Goal: Task Accomplishment & Management: Use online tool/utility

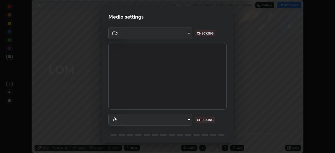
scroll to position [19, 0]
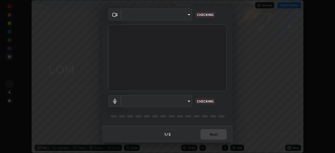
click at [180, 100] on body "Erase all LOM Recording WAS SCHEDULED TO START AT 7:30 AM Settings START CLASS …" at bounding box center [167, 76] width 335 height 153
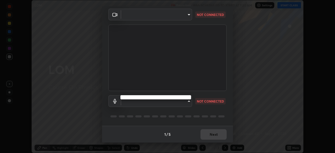
type input "80561a082d3f99f053040d1f6f9e463dddcb706712ae3923506b300433a280d2"
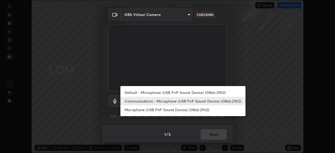
click at [182, 111] on li "Microphone (USB PnP Sound Device) (08bb:2902)" at bounding box center [182, 109] width 125 height 9
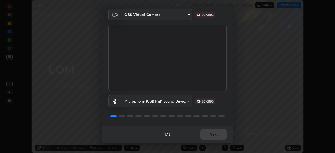
click at [181, 105] on body "Erase all LOM Recording WAS SCHEDULED TO START AT 7:30 AM Settings START CLASS …" at bounding box center [167, 76] width 335 height 153
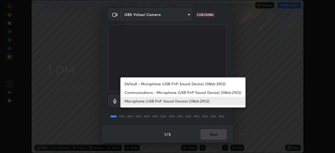
click at [185, 93] on li "Communications - Microphone (USB PnP Sound Device) (08bb:2902)" at bounding box center [182, 92] width 125 height 9
type input "communications"
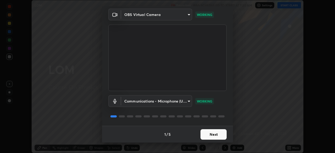
click at [213, 135] on button "Next" at bounding box center [213, 134] width 26 height 10
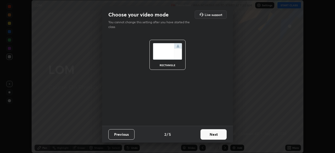
click at [213, 135] on button "Next" at bounding box center [213, 134] width 26 height 10
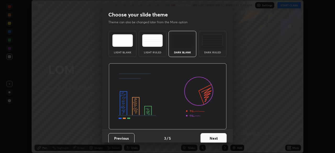
click at [220, 137] on button "Next" at bounding box center [213, 138] width 26 height 10
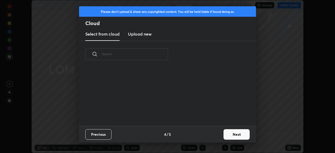
click at [230, 135] on button "Next" at bounding box center [236, 134] width 26 height 10
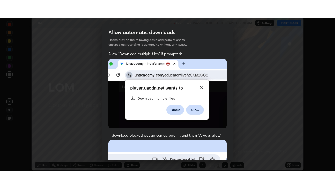
scroll to position [125, 0]
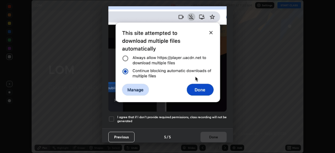
click at [187, 118] on h5 "I agree that if I don't provide required permissions, class recording will not …" at bounding box center [171, 119] width 109 height 8
click at [218, 134] on button "Done" at bounding box center [213, 137] width 26 height 10
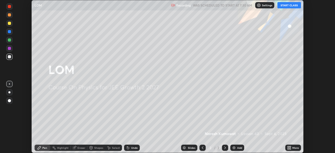
click at [240, 147] on div "Add" at bounding box center [239, 147] width 5 height 3
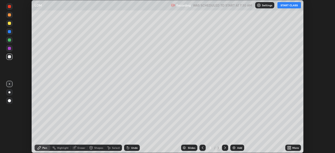
click at [291, 148] on icon at bounding box center [289, 148] width 4 height 4
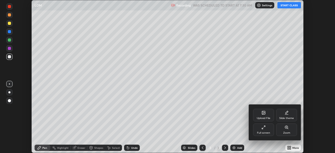
click at [266, 131] on div "Full screen" at bounding box center [263, 129] width 21 height 13
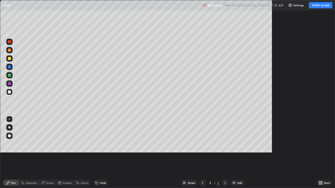
scroll to position [188, 335]
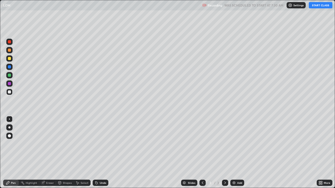
click at [318, 7] on button "START CLASS" at bounding box center [321, 5] width 24 height 6
click at [98, 153] on div "Undo" at bounding box center [101, 183] width 16 height 6
click at [96, 153] on div "Undo" at bounding box center [101, 183] width 16 height 6
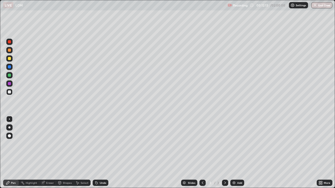
click at [98, 153] on div "Undo" at bounding box center [101, 183] width 16 height 6
click at [103, 153] on div "Undo" at bounding box center [103, 183] width 7 height 3
click at [242, 153] on div "Add" at bounding box center [237, 183] width 14 height 6
click at [237, 153] on div "Add" at bounding box center [237, 183] width 14 height 6
click at [47, 153] on div "Eraser" at bounding box center [47, 183] width 17 height 6
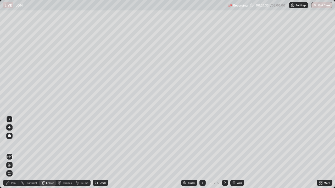
click at [11, 153] on icon at bounding box center [9, 165] width 4 height 4
click at [13, 153] on div "Pen" at bounding box center [13, 183] width 5 height 3
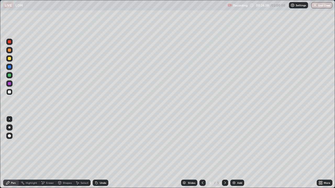
click at [14, 153] on div "Pen" at bounding box center [13, 183] width 5 height 3
click at [99, 153] on div "Undo" at bounding box center [101, 183] width 16 height 6
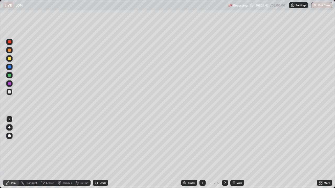
click at [99, 153] on div "Undo" at bounding box center [101, 183] width 16 height 6
click at [100, 153] on div "Undo" at bounding box center [103, 183] width 7 height 3
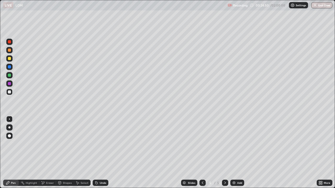
click at [50, 153] on div "Eraser" at bounding box center [50, 183] width 8 height 3
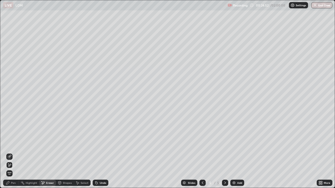
click at [13, 153] on div "Pen" at bounding box center [13, 183] width 5 height 3
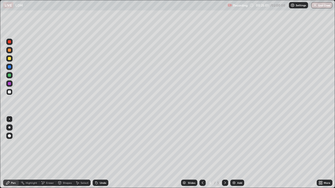
click at [50, 153] on div "Eraser" at bounding box center [50, 183] width 8 height 3
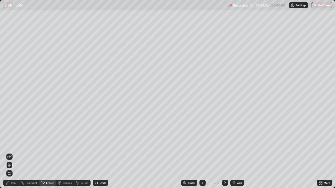
click at [15, 153] on div "Pen" at bounding box center [13, 183] width 5 height 3
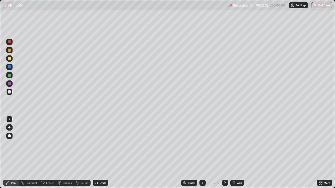
click at [50, 153] on div "Eraser" at bounding box center [50, 183] width 8 height 3
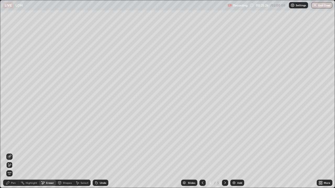
click at [14, 153] on div "Pen" at bounding box center [13, 183] width 5 height 3
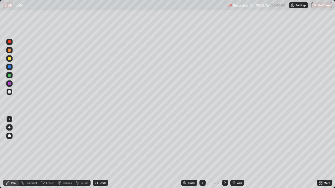
click at [47, 153] on div "Eraser" at bounding box center [50, 183] width 8 height 3
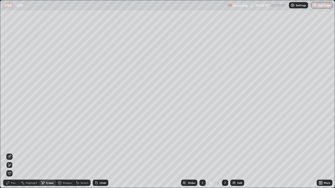
click at [15, 153] on div "Pen" at bounding box center [13, 183] width 5 height 3
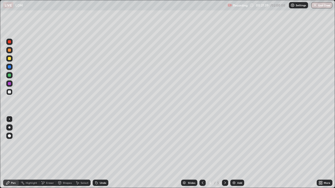
click at [104, 153] on div "Undo" at bounding box center [101, 183] width 16 height 6
click at [102, 153] on div "Undo" at bounding box center [101, 183] width 16 height 6
click at [236, 153] on div "Add" at bounding box center [237, 183] width 14 height 6
click at [50, 153] on div "Eraser" at bounding box center [50, 183] width 8 height 3
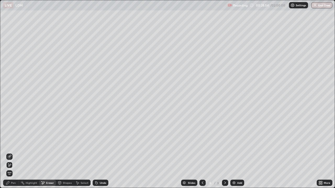
click at [16, 153] on div "Pen" at bounding box center [11, 183] width 16 height 6
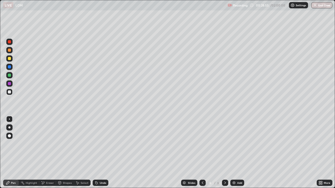
click at [202, 153] on icon at bounding box center [202, 183] width 4 height 4
click at [224, 153] on icon at bounding box center [225, 183] width 4 height 4
click at [234, 153] on img at bounding box center [234, 183] width 4 height 4
click at [101, 153] on div "Undo" at bounding box center [103, 183] width 7 height 3
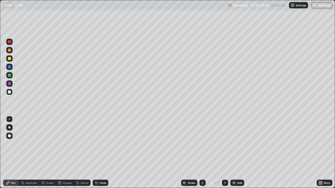
click at [100, 153] on div "Undo" at bounding box center [103, 183] width 7 height 3
click at [101, 153] on div "Undo" at bounding box center [101, 183] width 16 height 6
click at [106, 153] on div "Undo" at bounding box center [101, 183] width 16 height 6
click at [107, 153] on div "Undo" at bounding box center [101, 183] width 16 height 6
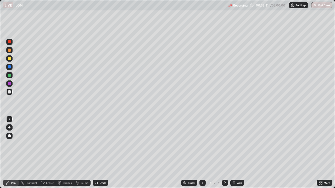
click at [100, 153] on div "Undo" at bounding box center [103, 183] width 7 height 3
click at [240, 153] on div "Add" at bounding box center [239, 183] width 5 height 3
click at [96, 153] on div "Undo" at bounding box center [101, 183] width 16 height 6
click at [95, 153] on icon at bounding box center [95, 182] width 1 height 1
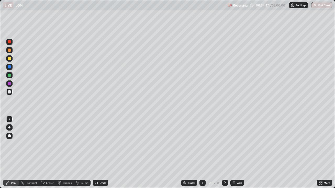
click at [95, 153] on icon at bounding box center [95, 182] width 1 height 1
click at [239, 153] on div "Add" at bounding box center [239, 183] width 5 height 3
click at [98, 153] on div "Undo" at bounding box center [101, 183] width 16 height 6
click at [103, 153] on div "Undo" at bounding box center [103, 183] width 7 height 3
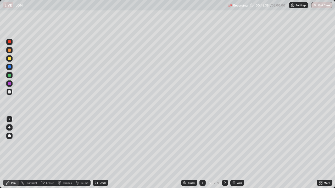
click at [202, 153] on icon at bounding box center [202, 183] width 4 height 4
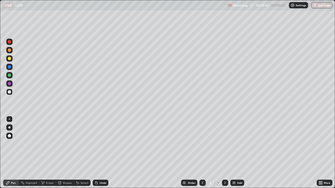
click at [202, 153] on icon at bounding box center [202, 183] width 4 height 4
click at [224, 153] on icon at bounding box center [225, 183] width 2 height 3
click at [225, 153] on icon at bounding box center [225, 183] width 2 height 3
click at [224, 153] on icon at bounding box center [225, 183] width 4 height 4
click at [202, 153] on icon at bounding box center [202, 183] width 4 height 4
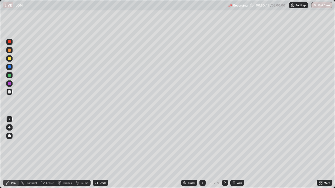
click at [224, 153] on icon at bounding box center [225, 183] width 4 height 4
click at [241, 153] on div "Add" at bounding box center [237, 183] width 14 height 6
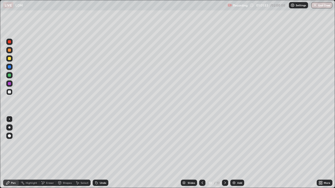
click at [95, 153] on icon at bounding box center [95, 182] width 1 height 1
click at [97, 153] on icon at bounding box center [96, 183] width 4 height 4
click at [96, 153] on icon at bounding box center [96, 183] width 2 height 2
click at [53, 153] on div "Eraser" at bounding box center [47, 183] width 17 height 6
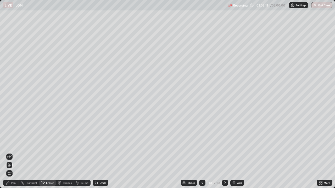
click at [14, 153] on div "Pen" at bounding box center [13, 183] width 5 height 3
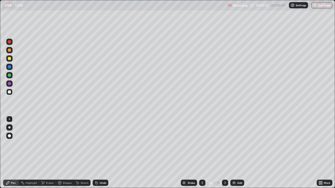
click at [47, 153] on div "Eraser" at bounding box center [47, 183] width 17 height 6
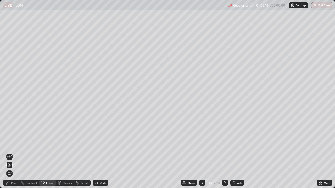
click at [14, 153] on div "Pen" at bounding box center [13, 183] width 5 height 3
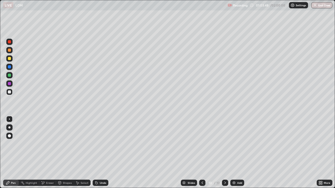
click at [49, 153] on div "Eraser" at bounding box center [50, 183] width 8 height 3
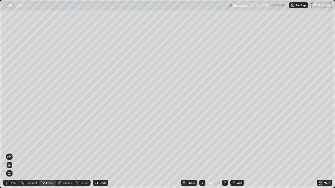
click at [13, 153] on div "Pen" at bounding box center [13, 183] width 5 height 3
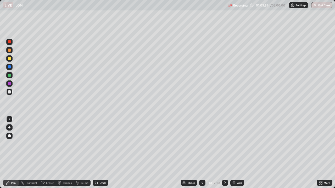
click at [237, 153] on div "Add" at bounding box center [239, 183] width 5 height 3
click at [99, 153] on div "Undo" at bounding box center [101, 183] width 16 height 6
click at [100, 153] on div "Undo" at bounding box center [103, 183] width 7 height 3
click at [100, 153] on div "Undo" at bounding box center [101, 183] width 16 height 6
click at [101, 153] on div "Undo" at bounding box center [103, 183] width 7 height 3
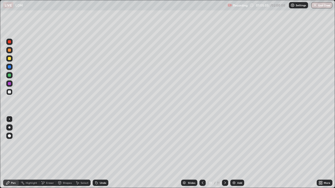
click at [101, 153] on div "Undo" at bounding box center [103, 183] width 7 height 3
click at [100, 153] on div "Undo" at bounding box center [103, 183] width 7 height 3
click at [101, 153] on div "Undo" at bounding box center [103, 183] width 7 height 3
click at [101, 153] on div "Undo" at bounding box center [101, 183] width 16 height 6
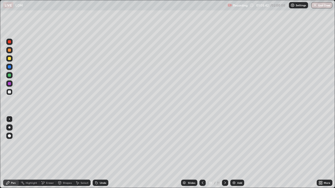
click at [98, 153] on div "Undo" at bounding box center [101, 183] width 16 height 6
click at [239, 153] on div "Add" at bounding box center [237, 183] width 14 height 6
click at [100, 153] on div "Undo" at bounding box center [103, 183] width 7 height 3
click at [98, 153] on div "Undo" at bounding box center [101, 183] width 16 height 6
click at [99, 153] on div "Undo" at bounding box center [101, 183] width 16 height 6
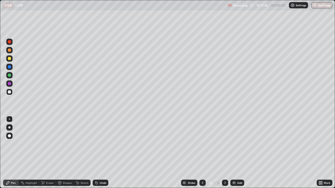
click at [101, 153] on div "Undo" at bounding box center [103, 183] width 7 height 3
click at [238, 153] on div "Add" at bounding box center [239, 183] width 5 height 3
click at [49, 153] on div "Eraser" at bounding box center [50, 183] width 8 height 3
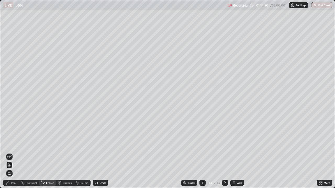
click at [14, 153] on div "Pen" at bounding box center [13, 183] width 5 height 3
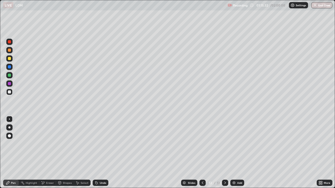
click at [100, 153] on div "Undo" at bounding box center [103, 183] width 7 height 3
click at [101, 153] on div "Undo" at bounding box center [103, 183] width 7 height 3
click at [98, 153] on div "Undo" at bounding box center [101, 183] width 16 height 6
click at [100, 153] on div "Undo" at bounding box center [103, 183] width 7 height 3
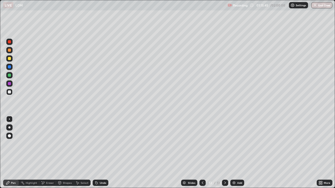
click at [98, 153] on div "Undo" at bounding box center [101, 183] width 16 height 6
click at [50, 153] on div "Eraser" at bounding box center [50, 183] width 8 height 3
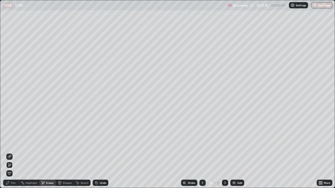
click at [9, 153] on div "Pen" at bounding box center [11, 183] width 16 height 6
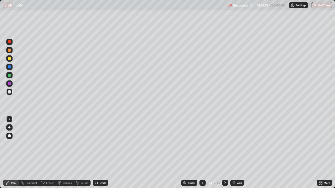
click at [50, 153] on div "Eraser" at bounding box center [50, 183] width 8 height 3
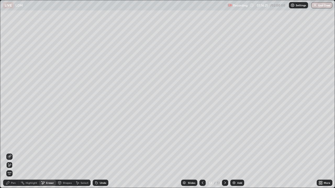
click at [12, 153] on div "Pen" at bounding box center [13, 183] width 5 height 3
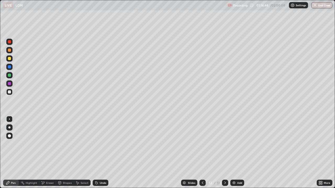
click at [101, 153] on div "Undo" at bounding box center [103, 183] width 7 height 3
click at [101, 153] on div "Undo" at bounding box center [101, 183] width 16 height 6
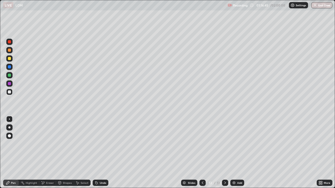
click at [101, 153] on div "Undo" at bounding box center [101, 183] width 16 height 6
click at [100, 153] on div "Undo" at bounding box center [103, 183] width 7 height 3
click at [100, 153] on div "Undo" at bounding box center [101, 183] width 16 height 6
click at [99, 153] on div "Undo" at bounding box center [101, 183] width 16 height 6
click at [100, 153] on div "Undo" at bounding box center [103, 183] width 7 height 3
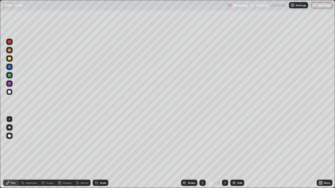
click at [100, 153] on div "Undo" at bounding box center [103, 183] width 7 height 3
click at [102, 153] on div "Undo" at bounding box center [101, 183] width 16 height 6
click at [49, 153] on div "Eraser" at bounding box center [50, 183] width 8 height 3
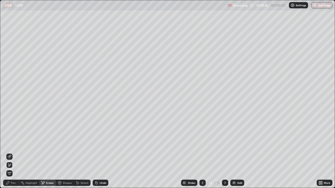
click at [12, 153] on div "Pen" at bounding box center [11, 183] width 16 height 6
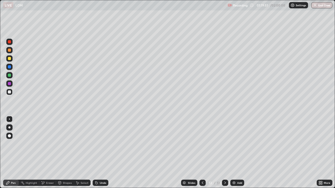
click at [237, 153] on div "Add" at bounding box center [239, 183] width 5 height 3
click at [101, 153] on div "Undo" at bounding box center [103, 183] width 7 height 3
click at [202, 153] on icon at bounding box center [202, 183] width 4 height 4
click at [202, 153] on div at bounding box center [202, 183] width 6 height 6
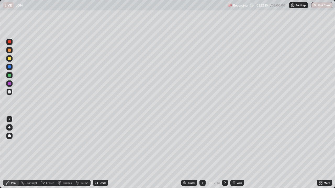
click at [204, 153] on div at bounding box center [202, 183] width 6 height 6
click at [205, 153] on div at bounding box center [202, 183] width 6 height 6
click at [224, 153] on icon at bounding box center [225, 183] width 4 height 4
click at [225, 153] on icon at bounding box center [225, 183] width 4 height 4
click at [224, 153] on icon at bounding box center [225, 183] width 4 height 4
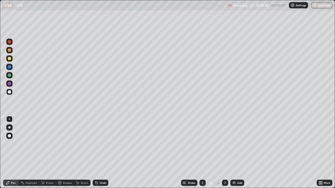
click at [224, 153] on icon at bounding box center [225, 183] width 4 height 4
click at [202, 153] on icon at bounding box center [202, 183] width 4 height 4
click at [224, 153] on icon at bounding box center [225, 183] width 4 height 4
click at [236, 153] on div "Add" at bounding box center [237, 183] width 14 height 6
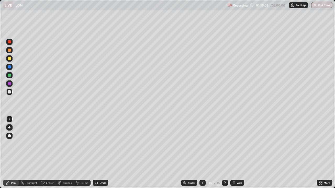
click at [99, 153] on div "Undo" at bounding box center [101, 183] width 16 height 6
click at [242, 153] on div "Slides 15 / 15 Add" at bounding box center [212, 183] width 208 height 10
click at [239, 153] on div "Add" at bounding box center [239, 183] width 5 height 3
click at [202, 153] on icon at bounding box center [202, 183] width 4 height 4
click at [224, 153] on icon at bounding box center [225, 183] width 4 height 4
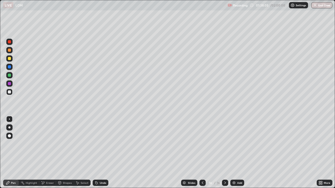
click at [51, 153] on div "Eraser" at bounding box center [50, 183] width 8 height 3
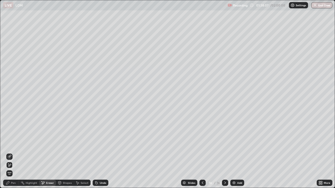
click at [14, 153] on div "Pen" at bounding box center [13, 183] width 5 height 3
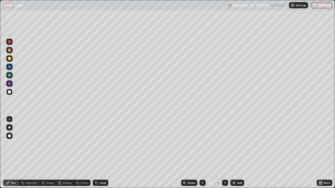
click at [238, 153] on div "Add" at bounding box center [239, 183] width 5 height 3
click at [101, 153] on div "Undo" at bounding box center [103, 183] width 7 height 3
click at [100, 153] on div "Undo" at bounding box center [101, 183] width 16 height 6
click at [97, 153] on icon at bounding box center [96, 183] width 4 height 4
click at [101, 153] on div "Undo" at bounding box center [103, 183] width 7 height 3
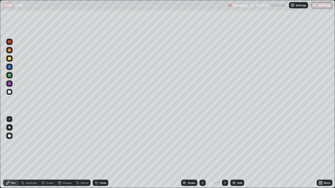
click at [50, 153] on div "Eraser" at bounding box center [50, 183] width 8 height 3
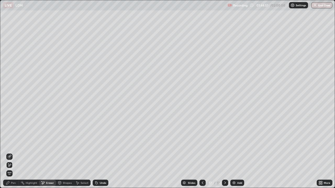
click at [9, 153] on span "Erase all" at bounding box center [10, 173] width 6 height 3
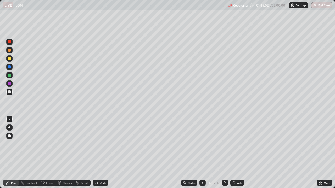
click at [95, 153] on icon at bounding box center [95, 182] width 1 height 1
click at [50, 153] on div "Eraser" at bounding box center [50, 183] width 8 height 3
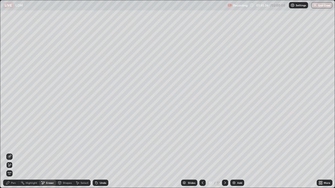
click at [15, 153] on div "Pen" at bounding box center [13, 183] width 5 height 3
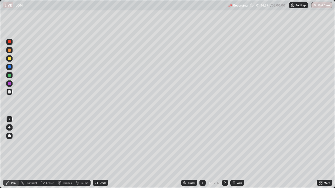
click at [100, 153] on div "Undo" at bounding box center [103, 183] width 7 height 3
click at [49, 153] on div "Eraser" at bounding box center [50, 183] width 8 height 3
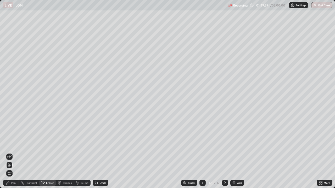
click at [9, 153] on span "Erase all" at bounding box center [10, 173] width 6 height 3
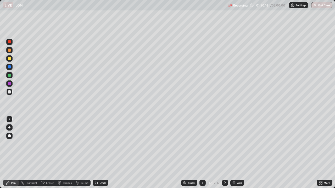
click at [202, 153] on icon at bounding box center [202, 183] width 4 height 4
click at [203, 153] on icon at bounding box center [202, 183] width 4 height 4
click at [224, 153] on icon at bounding box center [225, 183] width 4 height 4
click at [224, 153] on icon at bounding box center [225, 183] width 2 height 3
click at [98, 153] on div "Undo" at bounding box center [101, 183] width 16 height 6
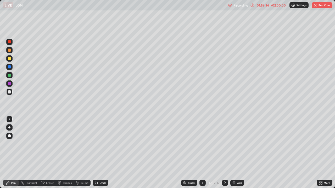
click at [98, 153] on icon at bounding box center [96, 183] width 4 height 4
click at [99, 153] on div "Undo" at bounding box center [101, 183] width 16 height 6
click at [100, 153] on div "Undo" at bounding box center [103, 183] width 7 height 3
click at [240, 153] on div "Add" at bounding box center [237, 183] width 14 height 6
click at [204, 153] on div at bounding box center [202, 183] width 6 height 6
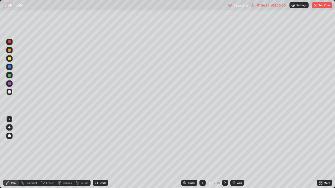
click at [224, 153] on icon at bounding box center [225, 183] width 4 height 4
click at [101, 153] on div "Undo" at bounding box center [101, 183] width 16 height 6
click at [103, 153] on div "Undo" at bounding box center [101, 183] width 16 height 6
click at [241, 153] on div "Add" at bounding box center [239, 183] width 5 height 3
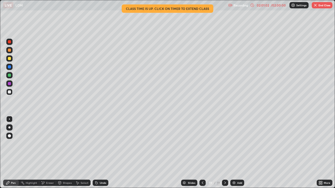
click at [237, 153] on div "Add" at bounding box center [237, 183] width 14 height 6
click at [202, 153] on icon at bounding box center [202, 183] width 4 height 4
click at [204, 153] on div at bounding box center [202, 183] width 6 height 6
click at [225, 153] on icon at bounding box center [225, 183] width 4 height 4
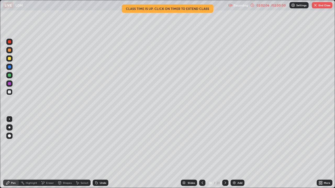
click at [224, 153] on icon at bounding box center [225, 183] width 4 height 4
click at [222, 153] on div at bounding box center [225, 183] width 6 height 6
click at [321, 7] on button "End Class" at bounding box center [321, 5] width 21 height 6
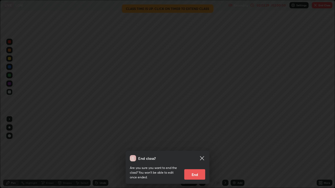
click at [197, 153] on button "End" at bounding box center [194, 174] width 21 height 10
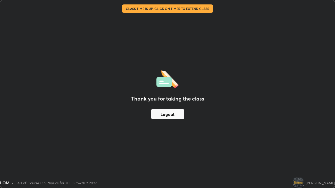
click at [180, 114] on button "Logout" at bounding box center [167, 114] width 33 height 10
